Goal: Task Accomplishment & Management: Use online tool/utility

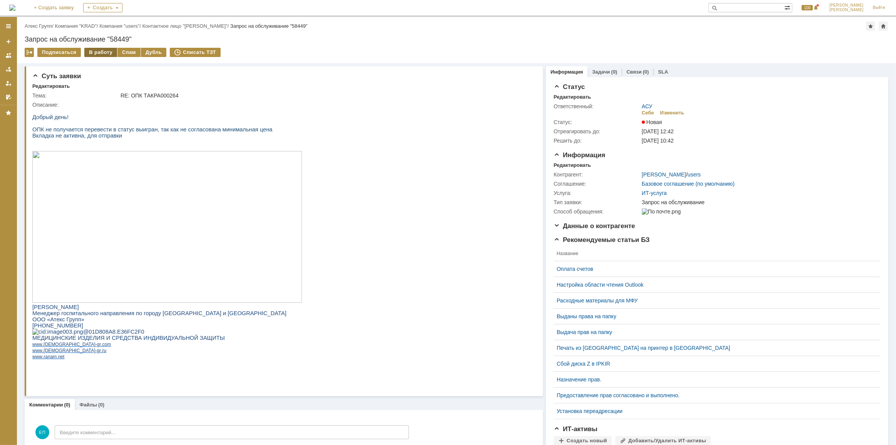
click at [102, 53] on div "В работу" at bounding box center [100, 52] width 33 height 9
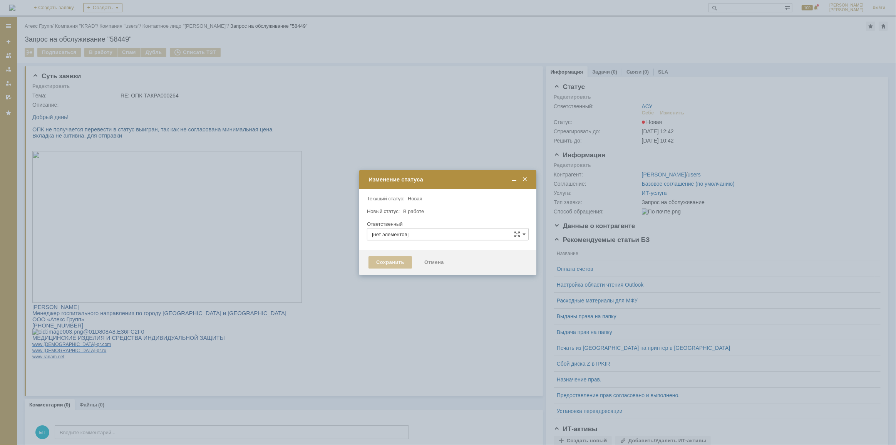
type input "АСУ"
type input "[PERSON_NAME]"
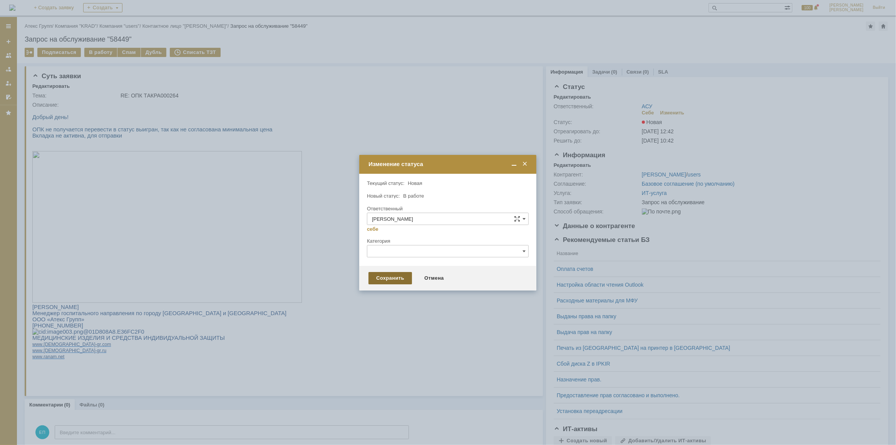
click at [383, 279] on div "Сохранить" at bounding box center [391, 278] width 44 height 12
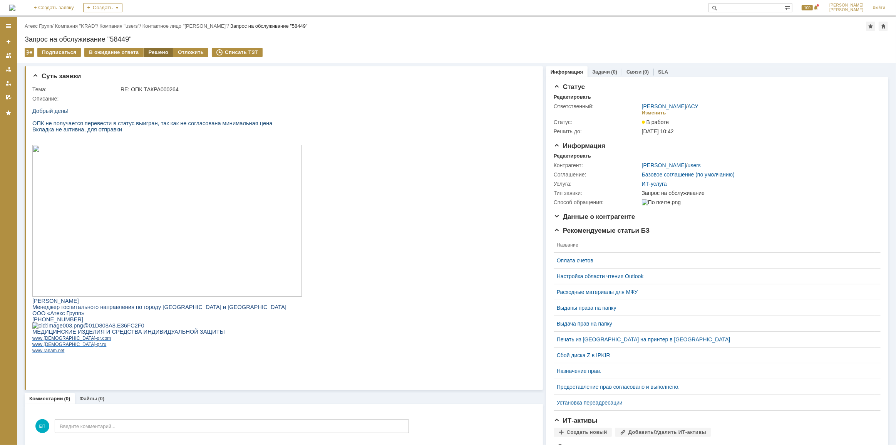
click at [146, 49] on div "Решено" at bounding box center [158, 52] width 29 height 9
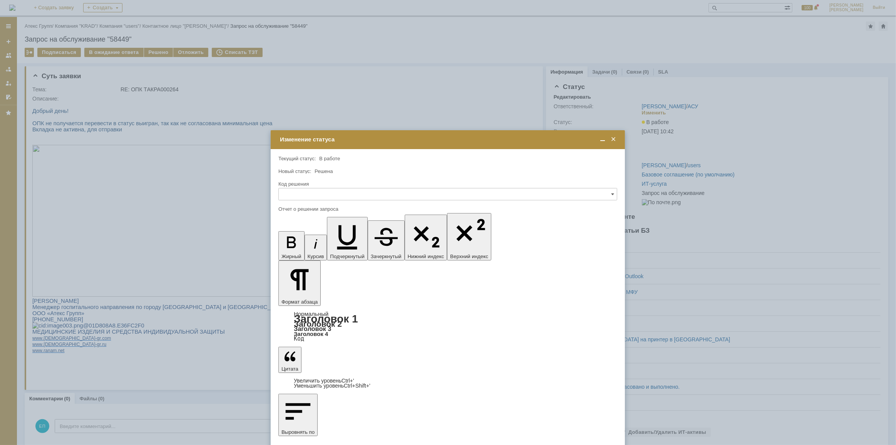
drag, startPoint x: 275, startPoint y: 306, endPoint x: 287, endPoint y: 307, distance: 11.6
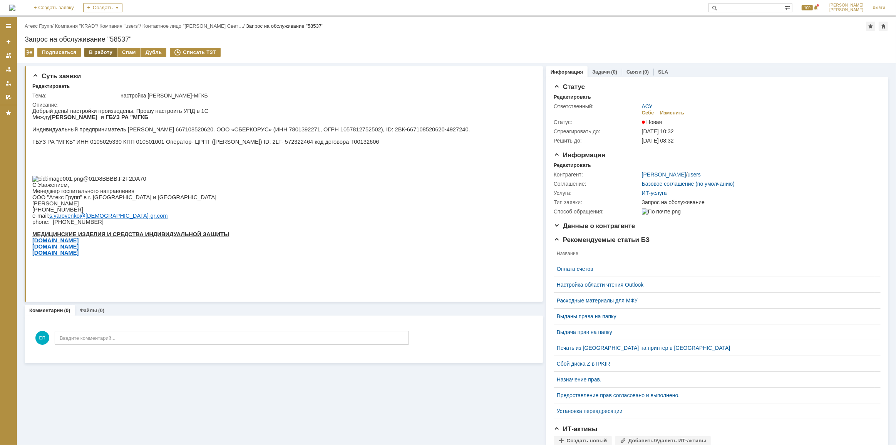
click at [96, 52] on div "В работу" at bounding box center [100, 52] width 33 height 9
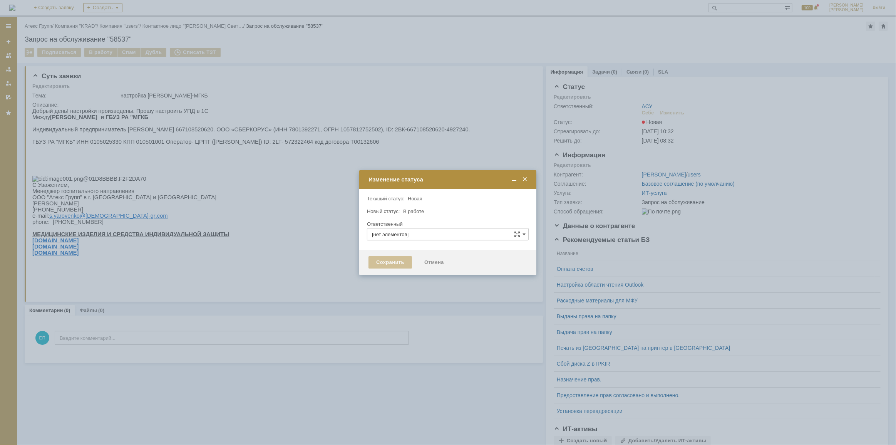
type input "АСУ"
type input "[PERSON_NAME]"
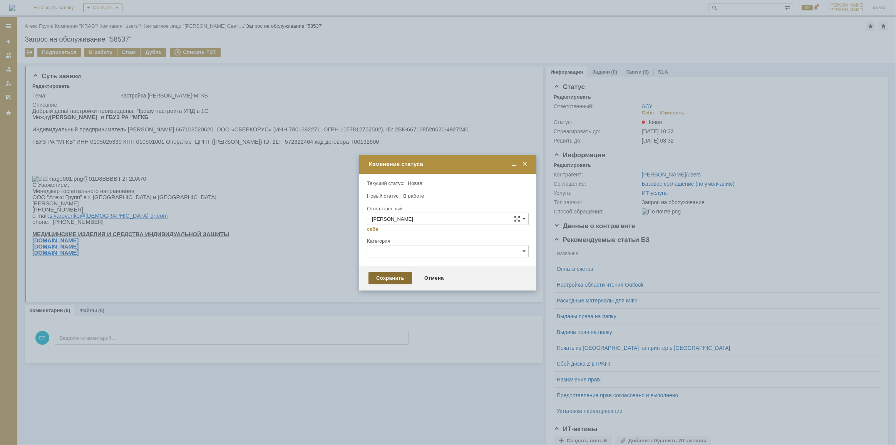
click at [381, 278] on div "Сохранить" at bounding box center [391, 278] width 44 height 12
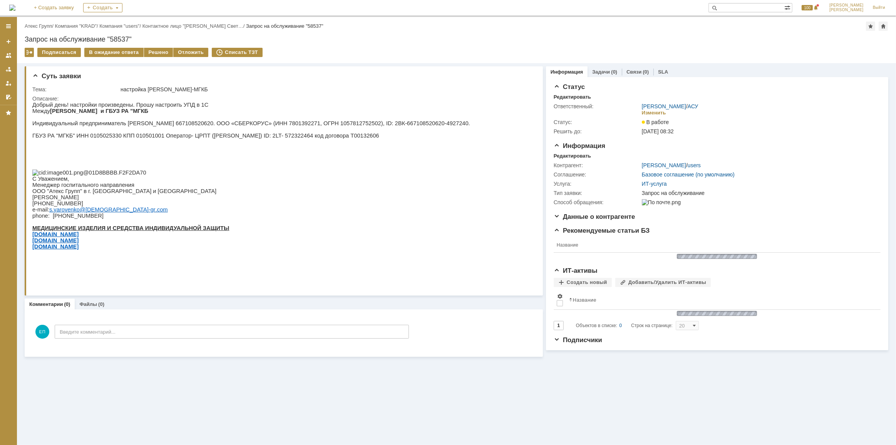
click at [158, 60] on div "Подписаться В ожидание ответа Решено Отложить Списать ТЗТ" at bounding box center [457, 56] width 864 height 16
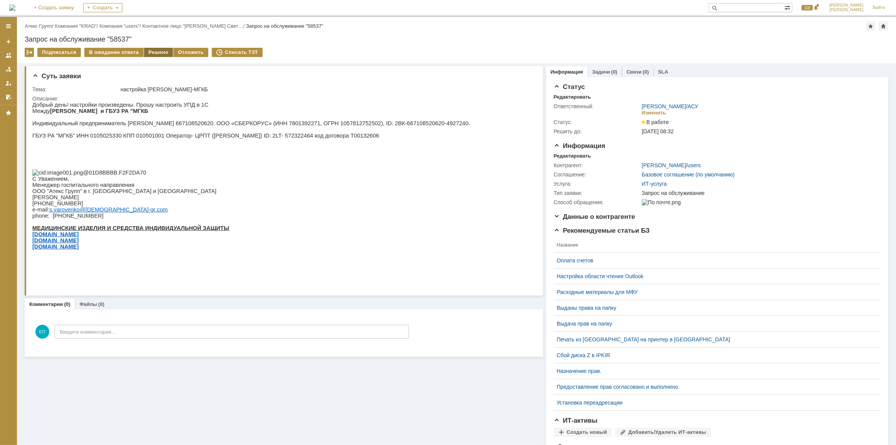
click at [157, 55] on div "Решено" at bounding box center [158, 52] width 29 height 9
